Goal: Transaction & Acquisition: Purchase product/service

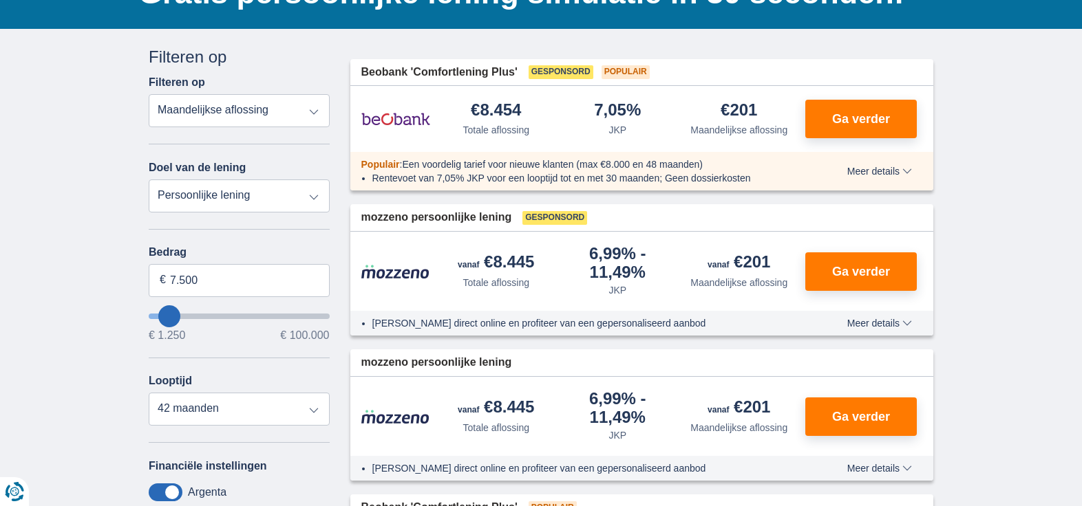
scroll to position [138, 0]
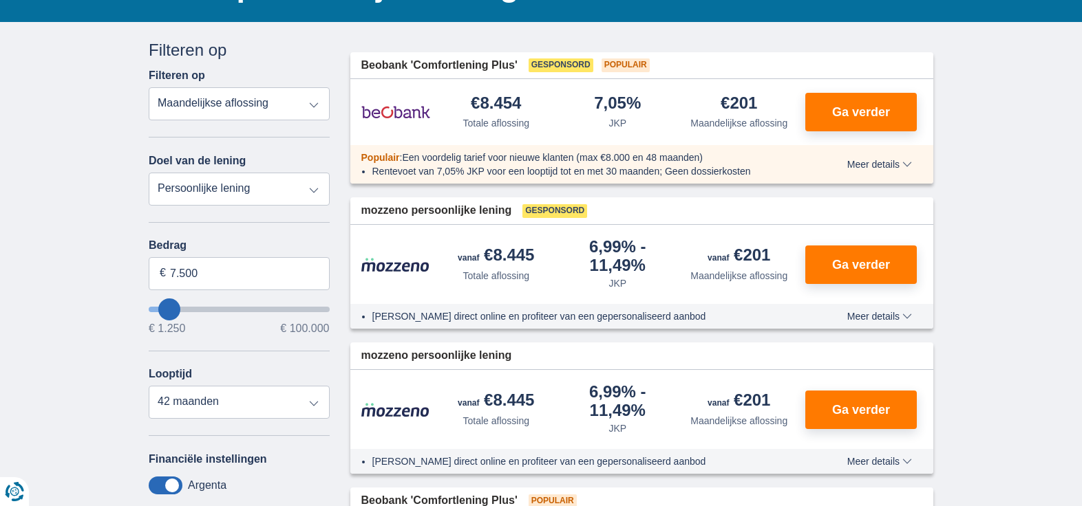
click at [316, 190] on select "Persoonlijke lening Auto Moto / fiets Mobilhome / caravan Renovatie Energie Sch…" at bounding box center [239, 189] width 181 height 33
click at [149, 173] on select "Persoonlijke lening Auto Moto / fiets Mobilhome / caravan Renovatie Energie Sch…" at bounding box center [239, 189] width 181 height 33
click at [208, 269] on input "7.500" at bounding box center [239, 273] width 181 height 33
type input "7"
type input "2.500"
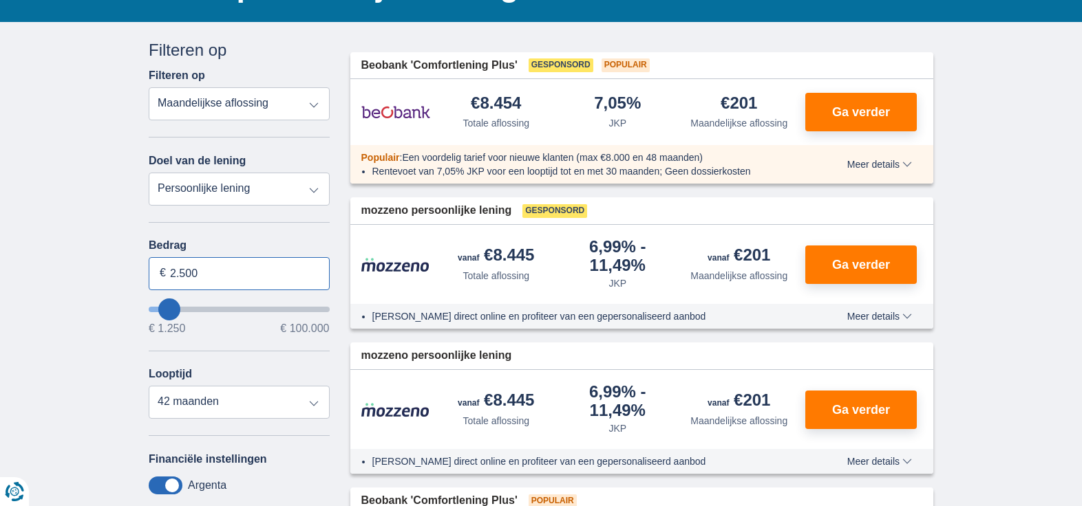
drag, startPoint x: 213, startPoint y: 272, endPoint x: 144, endPoint y: 266, distance: 69.0
click at [144, 266] on div "Annuleren Filters Filteren op Filteren op Totale aflossing JKP Maandelijkse afl…" at bounding box center [239, 366] width 202 height 654
